Goal: Check status: Check status

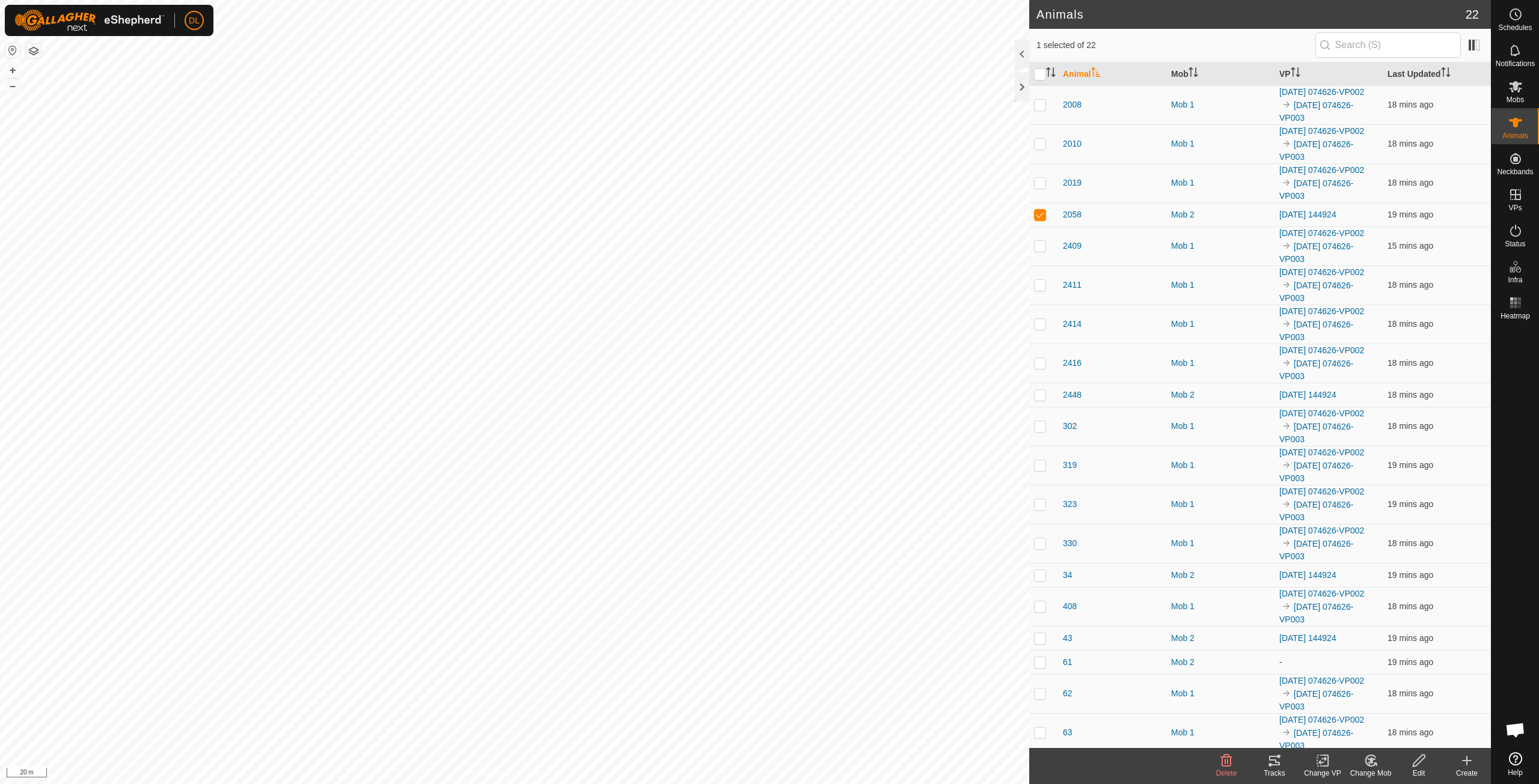
click at [1273, 769] on div "Tracks" at bounding box center [1274, 773] width 48 height 11
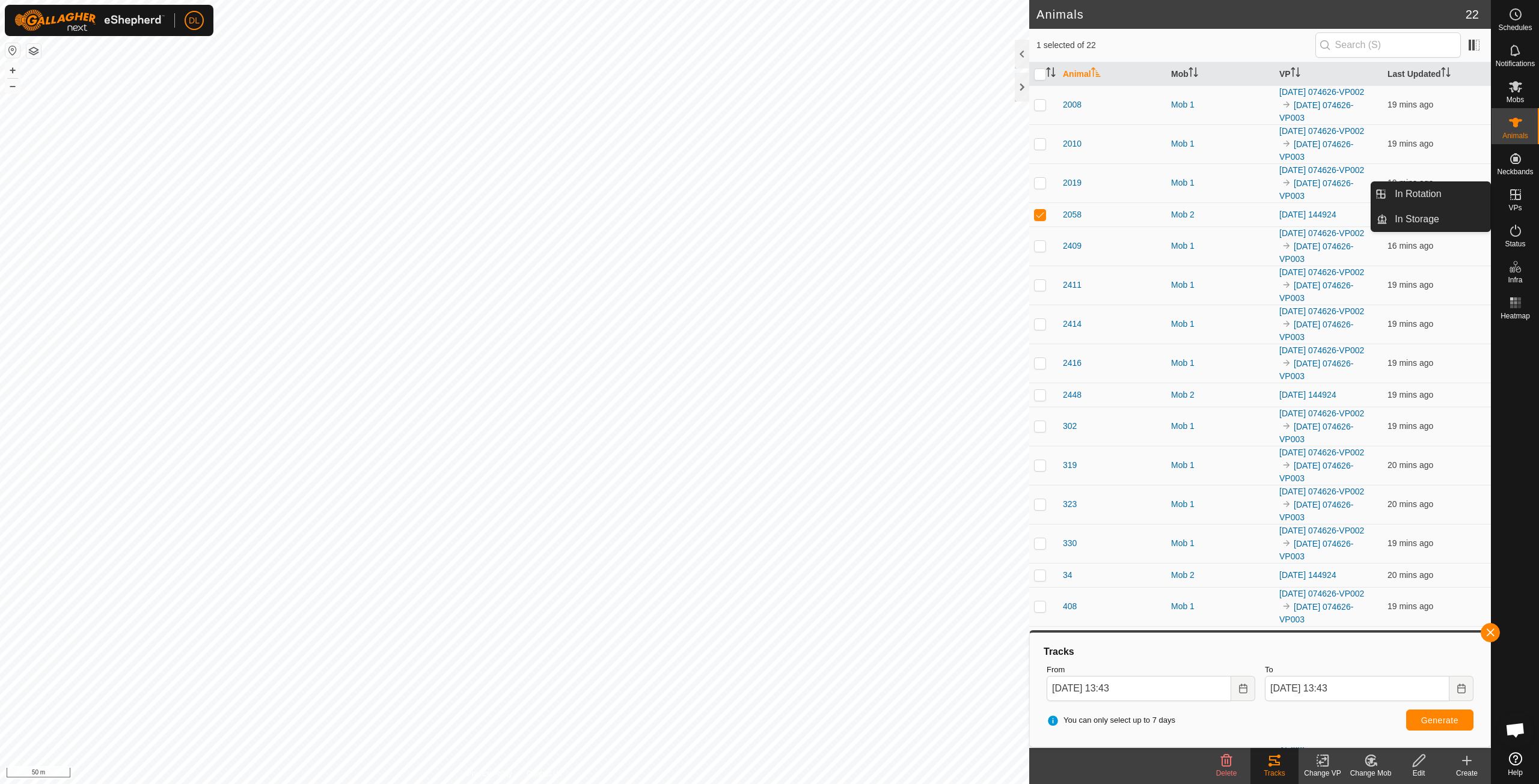
click at [1519, 196] on icon at bounding box center [1515, 194] width 11 height 11
click at [1420, 189] on link "In Rotation" at bounding box center [1439, 193] width 103 height 24
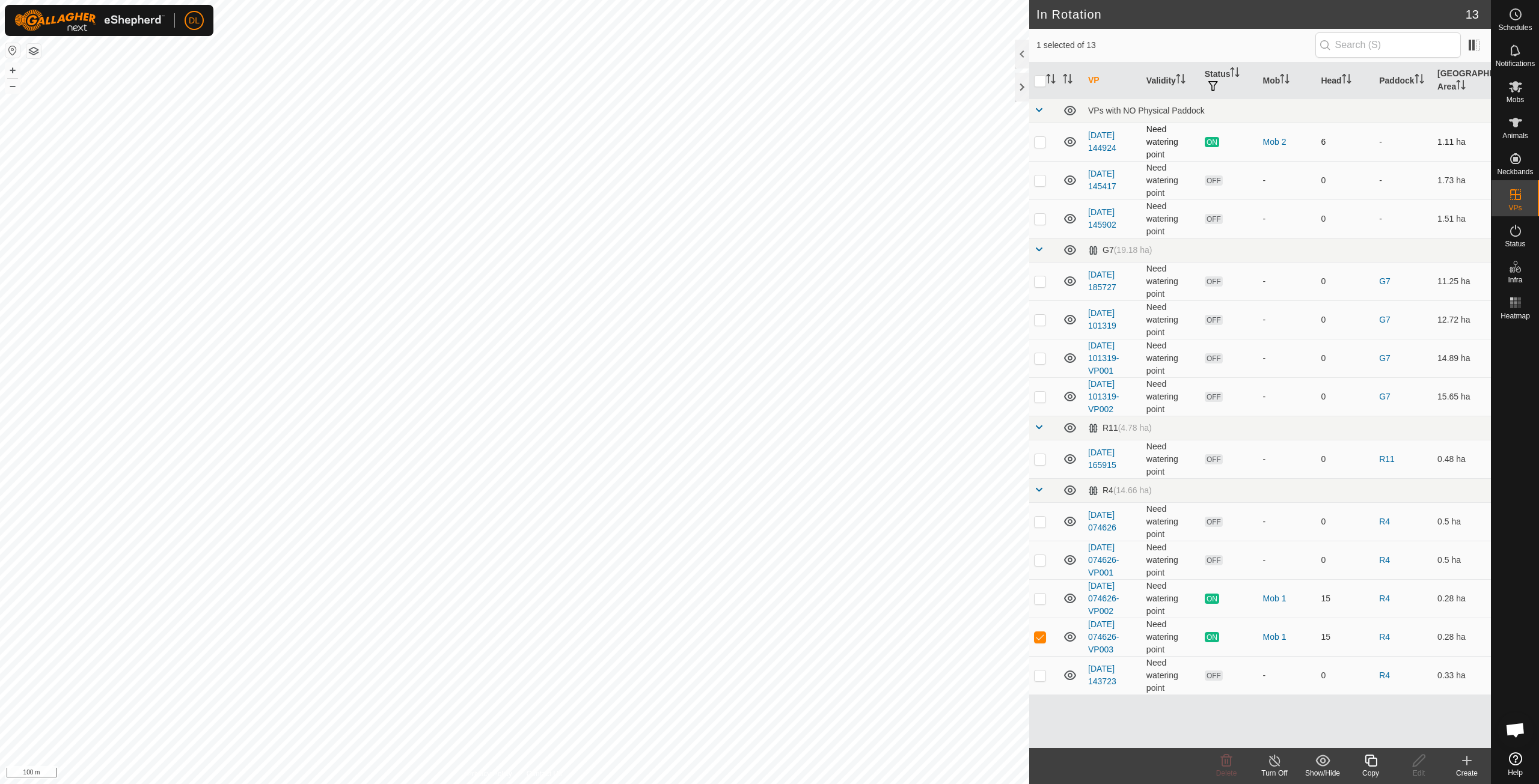
click at [1073, 140] on icon at bounding box center [1070, 142] width 15 height 15
click at [1069, 179] on icon at bounding box center [1070, 180] width 15 height 15
click at [1066, 177] on icon at bounding box center [1070, 180] width 15 height 15
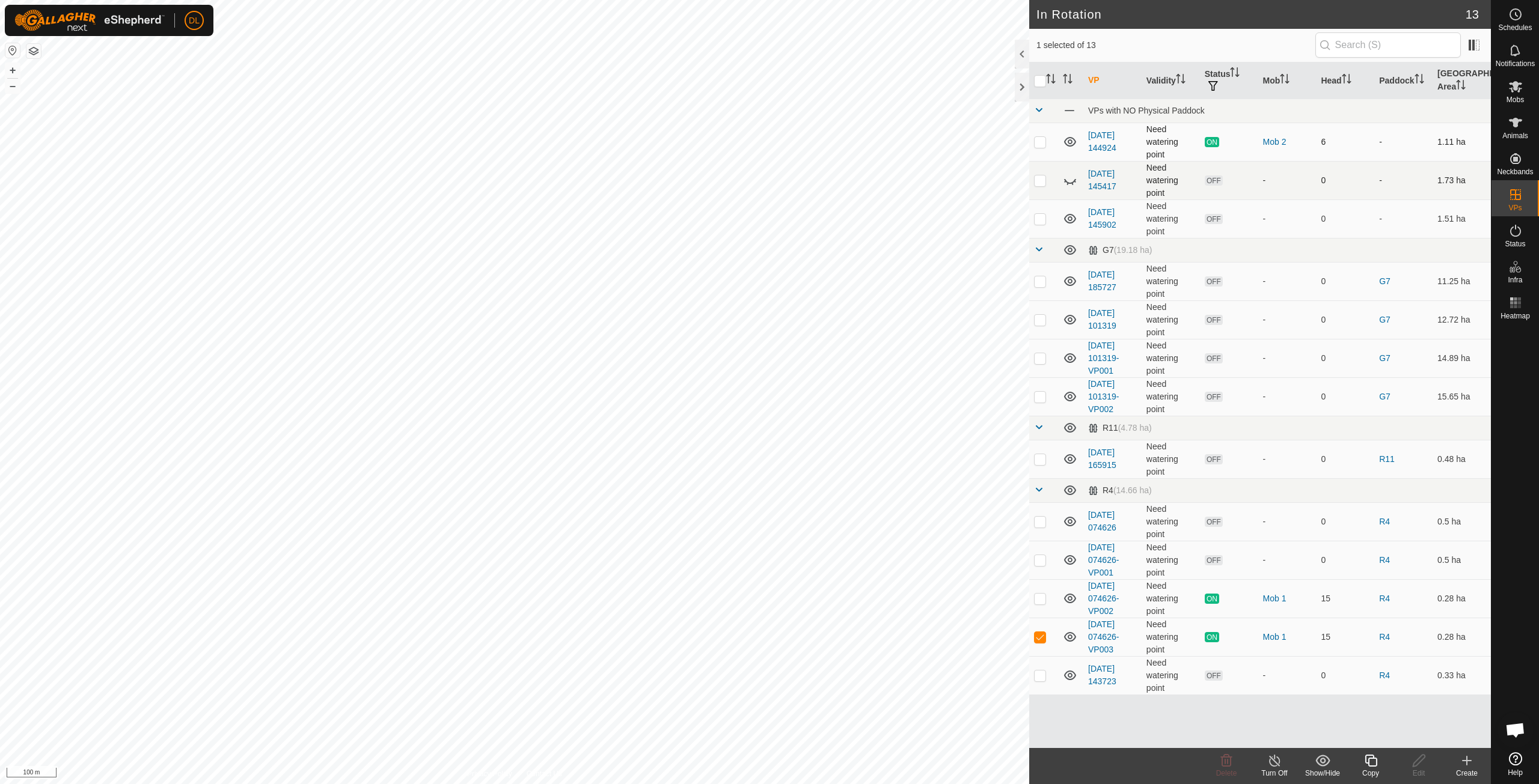
click at [1066, 177] on icon at bounding box center [1070, 180] width 15 height 15
click at [1067, 217] on icon at bounding box center [1070, 219] width 15 height 15
click at [1070, 214] on icon at bounding box center [1070, 219] width 15 height 15
click at [1070, 216] on icon at bounding box center [1070, 219] width 15 height 15
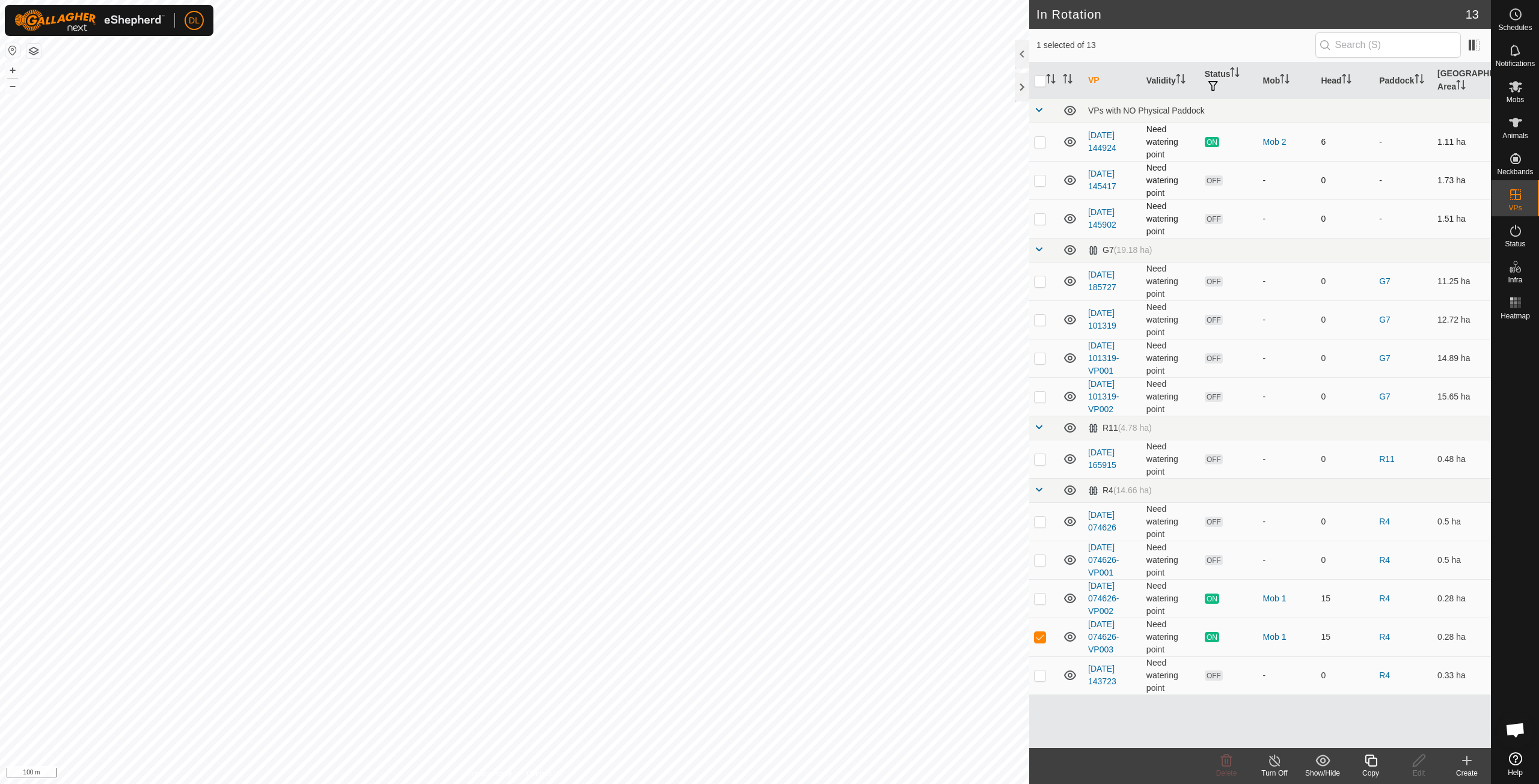
click at [1070, 216] on icon at bounding box center [1070, 219] width 15 height 15
click at [1070, 282] on icon at bounding box center [1070, 281] width 15 height 15
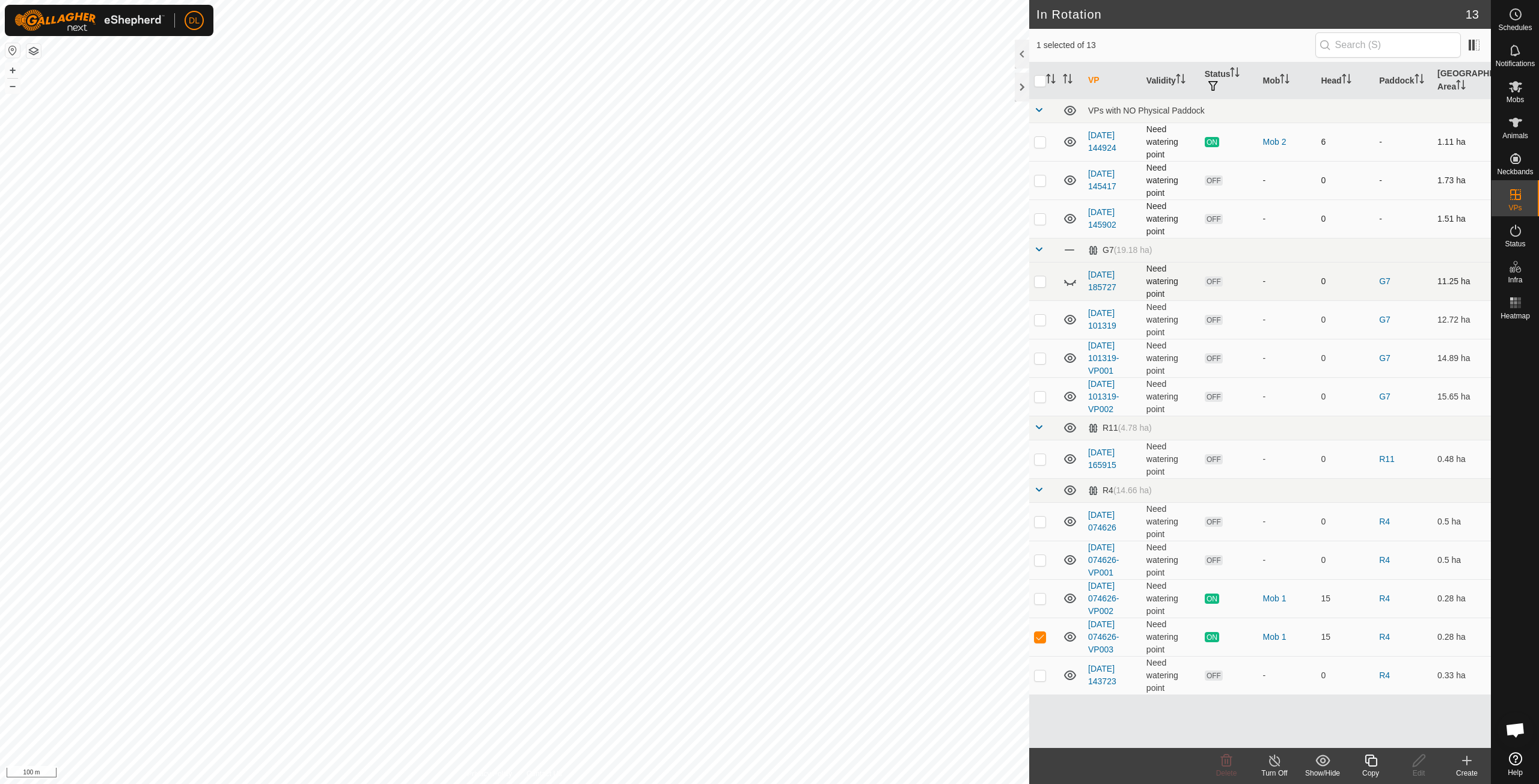
click at [1069, 281] on icon at bounding box center [1070, 281] width 15 height 15
click at [1069, 596] on icon at bounding box center [1070, 598] width 12 height 9
click at [1069, 596] on icon at bounding box center [1070, 599] width 15 height 15
click at [1043, 594] on p-checkbox at bounding box center [1040, 598] width 12 height 9
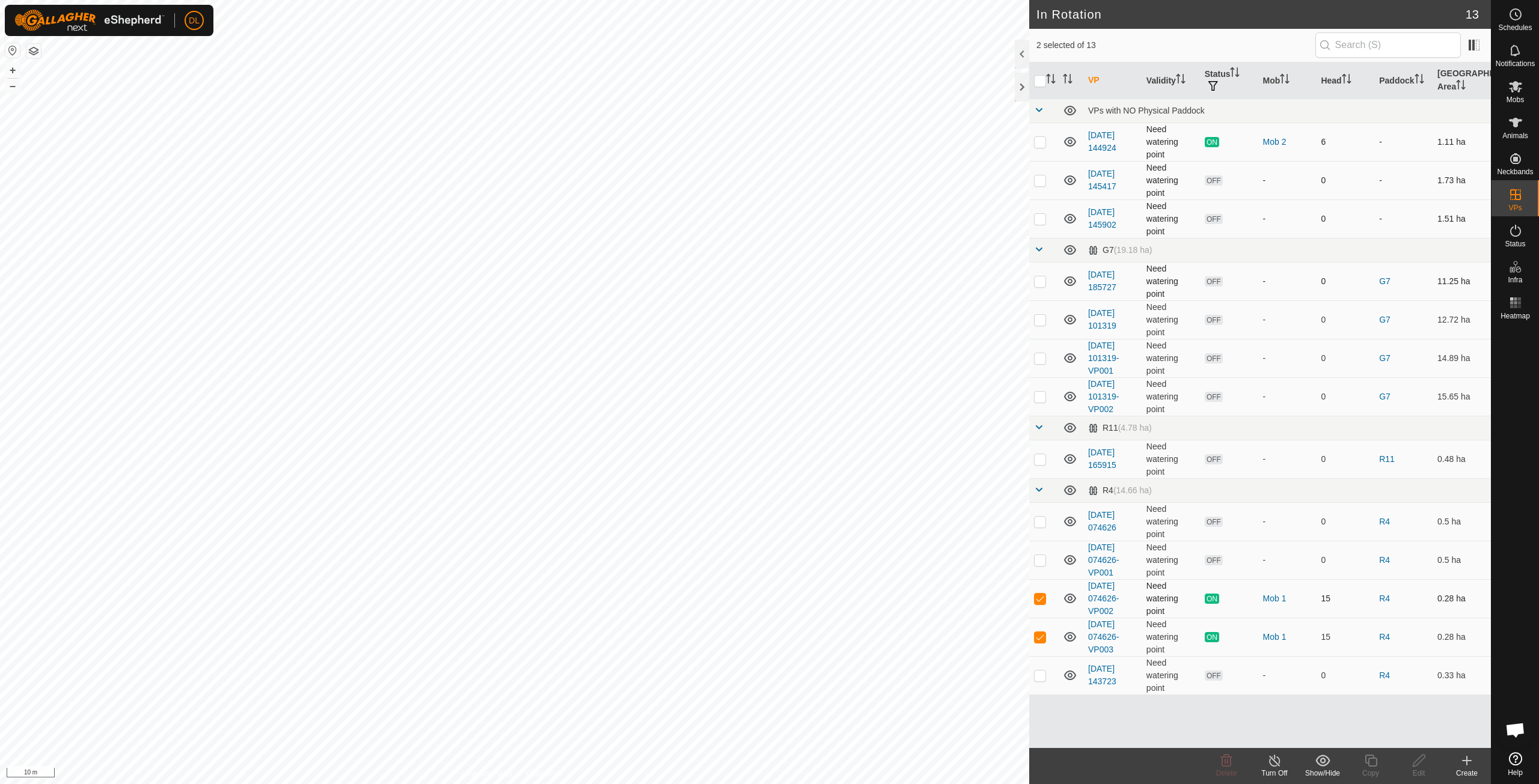
checkbox input "false"
click at [1067, 596] on icon at bounding box center [1070, 599] width 15 height 15
click at [1067, 595] on icon at bounding box center [1070, 599] width 15 height 15
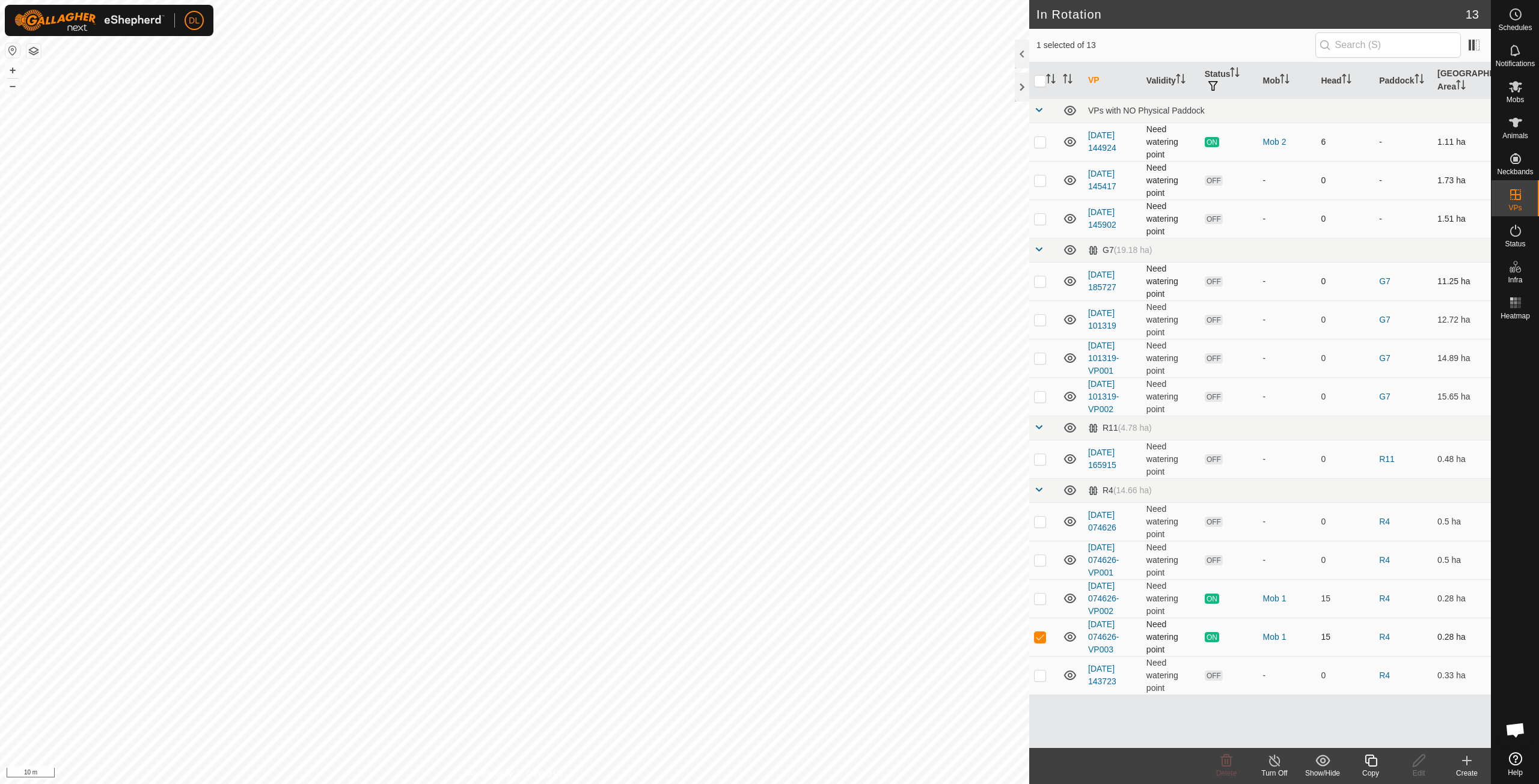
click at [1067, 631] on icon at bounding box center [1070, 637] width 15 height 15
click at [1517, 95] on es-mob-svg-icon at bounding box center [1516, 87] width 22 height 19
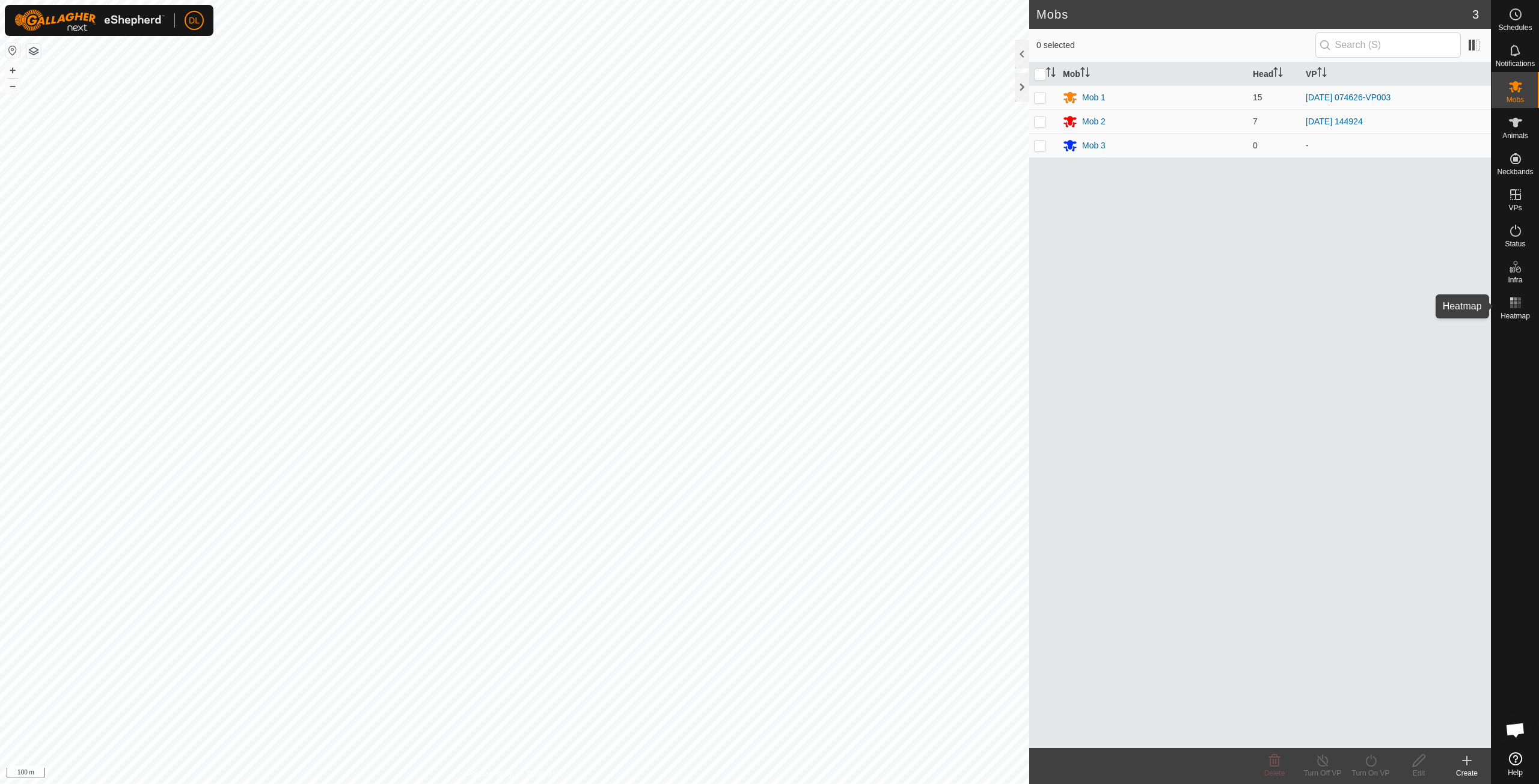
click at [1511, 309] on icon at bounding box center [1516, 303] width 15 height 15
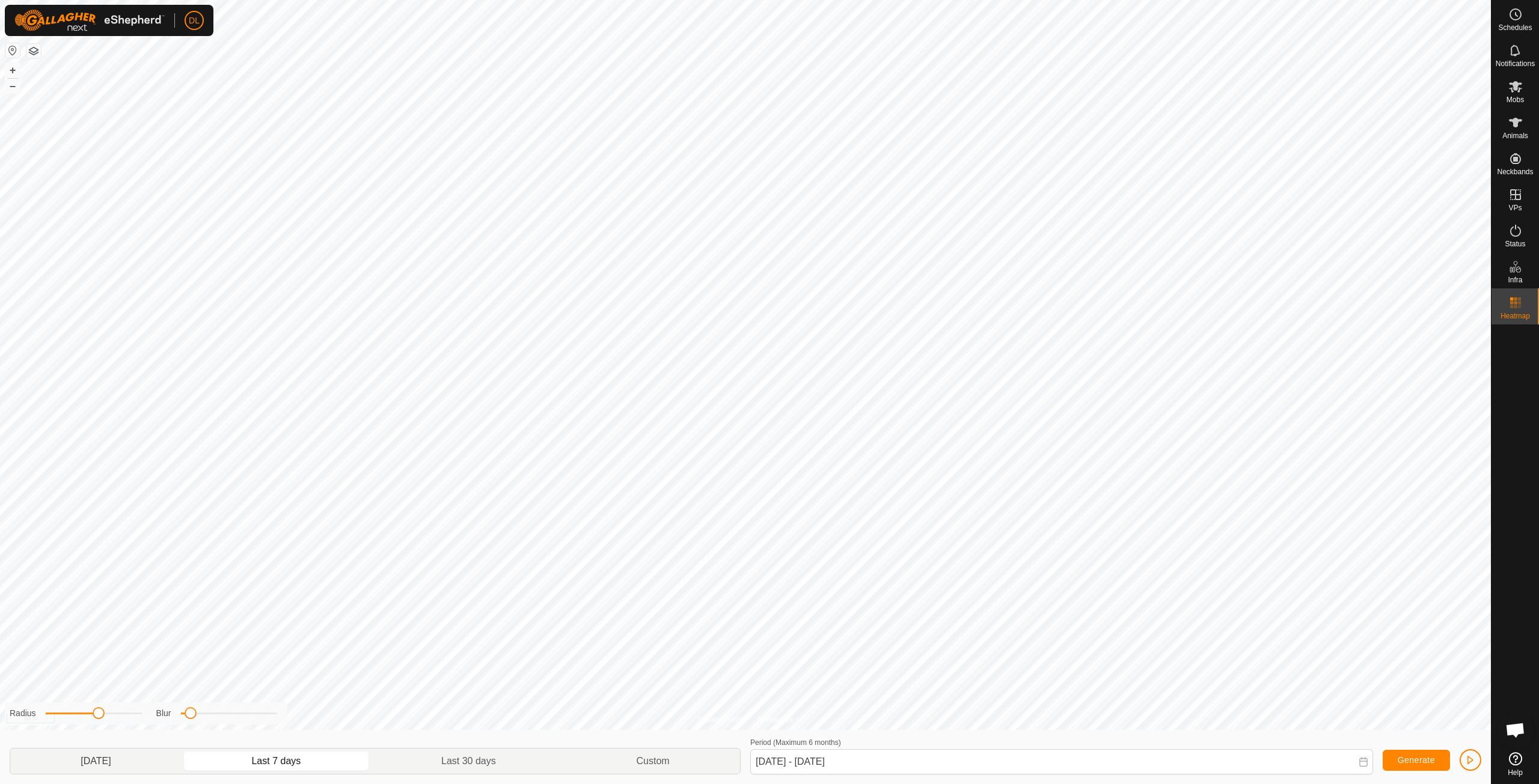
click at [95, 762] on p-togglebutton "[DATE]" at bounding box center [95, 761] width 171 height 25
type input "[DATE] - [DATE]"
drag, startPoint x: 192, startPoint y: 716, endPoint x: 257, endPoint y: 715, distance: 65.0
click at [257, 715] on span at bounding box center [258, 713] width 12 height 12
